Goal: Navigation & Orientation: Find specific page/section

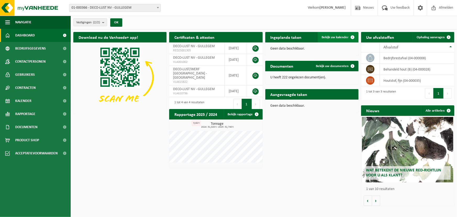
click at [328, 38] on span "Bekijk uw kalender" at bounding box center [335, 37] width 27 height 3
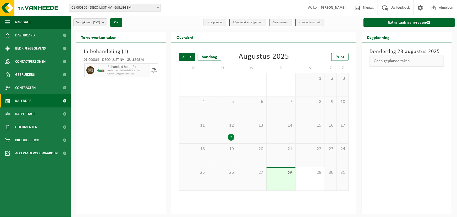
click at [123, 72] on span "Omwisseling op aanvraag" at bounding box center [128, 73] width 42 height 3
click at [230, 136] on div "2" at bounding box center [231, 137] width 7 height 7
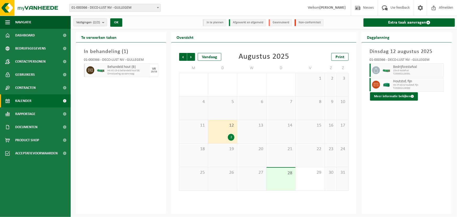
click at [125, 121] on div "In behandeling ( 1 ) 01-000366 - DECO-LUST NV - GULLEGEM Behandeld hout (B) HK-…" at bounding box center [121, 127] width 90 height 171
click at [191, 58] on span "Volgende" at bounding box center [191, 57] width 8 height 8
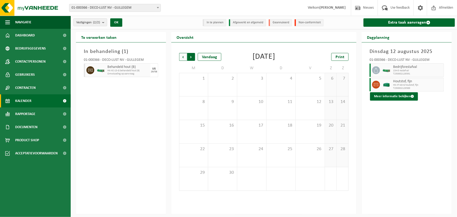
click at [180, 57] on span "Vorige" at bounding box center [183, 57] width 8 height 8
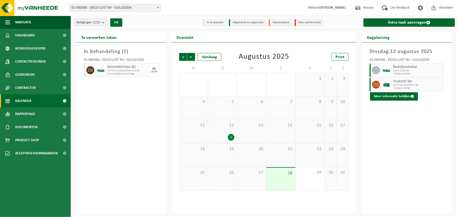
click at [121, 69] on span "HK-XC-15-G behandeld hout (B)" at bounding box center [128, 70] width 42 height 3
click at [154, 70] on div "VR" at bounding box center [154, 68] width 4 height 3
click at [114, 71] on span "HK-XC-15-G behandeld hout (B)" at bounding box center [128, 70] width 42 height 3
click at [184, 55] on span "Vorige" at bounding box center [183, 57] width 8 height 8
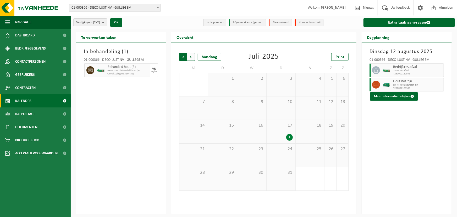
click at [192, 57] on span "Volgende" at bounding box center [191, 57] width 8 height 8
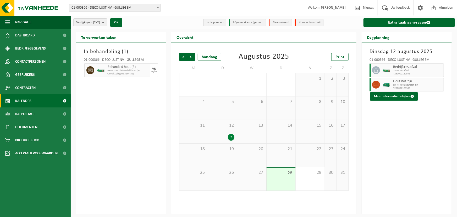
drag, startPoint x: 146, startPoint y: 132, endPoint x: 152, endPoint y: 130, distance: 6.6
click at [146, 132] on div "In behandeling ( 1 ) 01-000366 - DECO-LUST NV - GULLEGEM Behandeld hout (B) HK-…" at bounding box center [121, 127] width 90 height 171
click at [36, 102] on link "Kalender" at bounding box center [35, 100] width 71 height 13
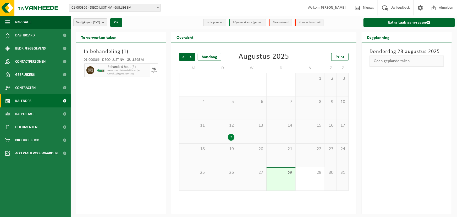
click at [100, 22] on count "(2/2)" at bounding box center [96, 22] width 7 height 3
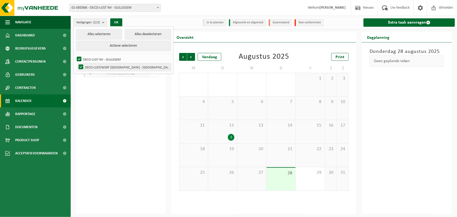
click at [82, 67] on label "DECO-LUST/WERF [GEOGRAPHIC_DATA] - [GEOGRAPHIC_DATA]" at bounding box center [123, 67] width 93 height 8
click at [77, 63] on input "DECO-LUST/WERF [GEOGRAPHIC_DATA] - [GEOGRAPHIC_DATA]" at bounding box center [76, 63] width 0 height 0
checkbox input "false"
click at [121, 21] on button "OK" at bounding box center [116, 22] width 12 height 8
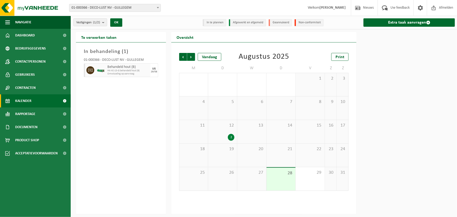
click at [119, 116] on div "In behandeling ( 1 ) 01-000366 - DECO-LUST NV - GULLEGEM Behandeld hout (B) HK-…" at bounding box center [121, 127] width 90 height 171
click at [193, 56] on span "Volgende" at bounding box center [191, 57] width 8 height 8
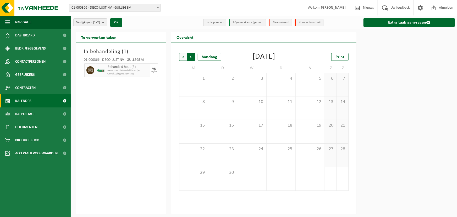
click at [182, 57] on span "Vorige" at bounding box center [183, 57] width 8 height 8
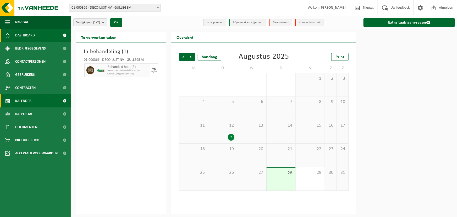
click at [16, 34] on span "Dashboard" at bounding box center [25, 35] width 20 height 13
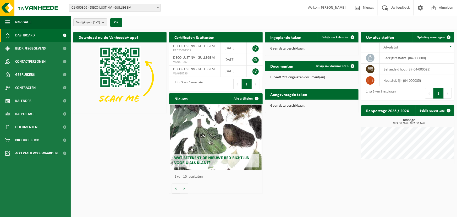
click at [34, 206] on ul "Navigatie Nieuws Uw feedback Afmelden Dashboard Bedrijfsgegevens Contactpersone…" at bounding box center [35, 116] width 71 height 201
click at [385, 7] on span at bounding box center [384, 7] width 9 height 15
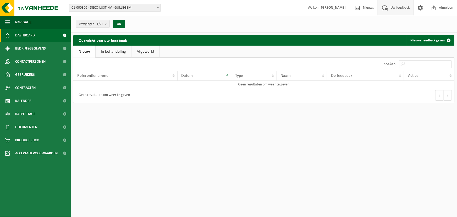
click at [30, 35] on span "Dashboard" at bounding box center [25, 35] width 20 height 13
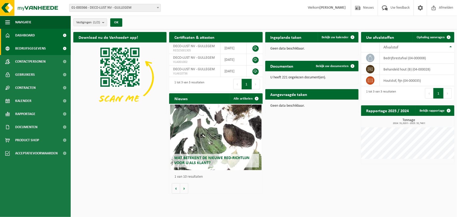
click at [24, 48] on span "Bedrijfsgegevens" at bounding box center [30, 48] width 31 height 13
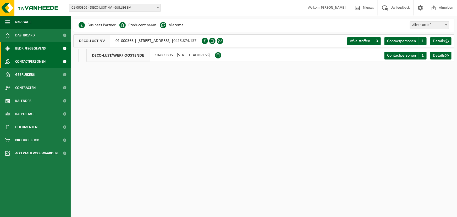
click at [23, 61] on span "Contactpersonen" at bounding box center [30, 61] width 30 height 13
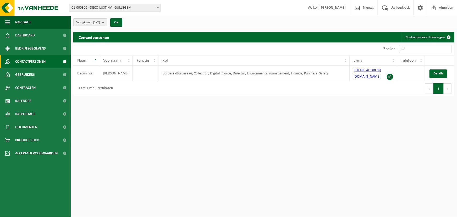
drag, startPoint x: 31, startPoint y: 202, endPoint x: 32, endPoint y: 199, distance: 3.2
click at [31, 204] on ul "Navigatie Nieuws Uw feedback Afmelden Dashboard Bedrijfsgegevens Contactpersone…" at bounding box center [35, 116] width 71 height 201
